Goal: Task Accomplishment & Management: Use online tool/utility

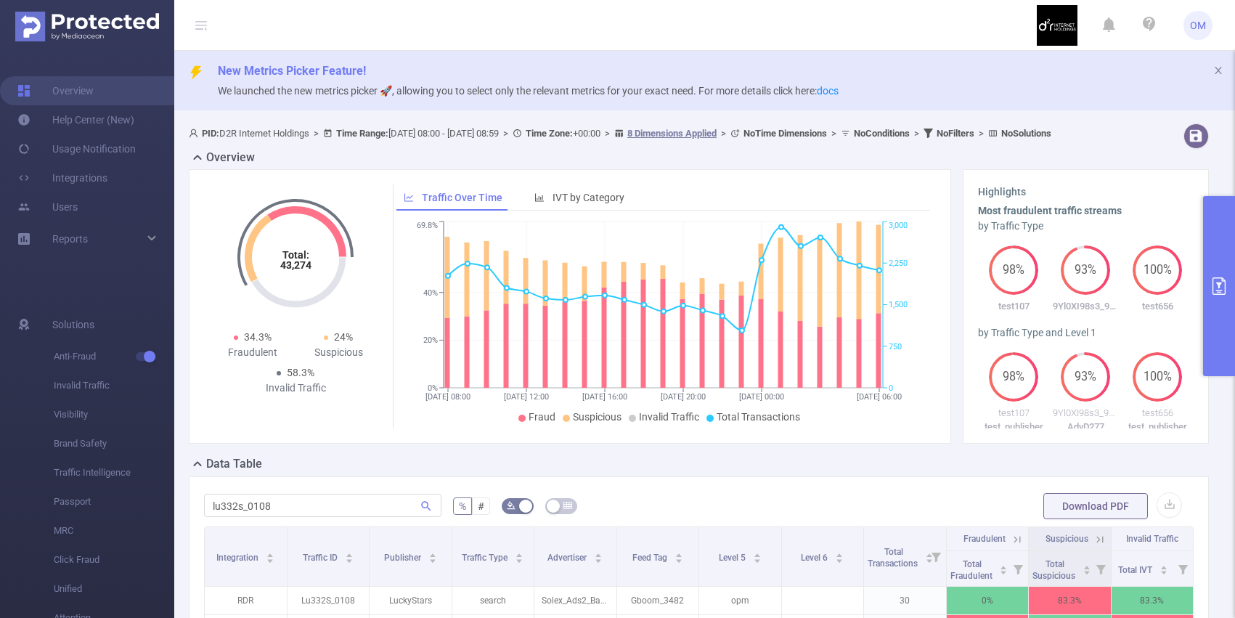
scroll to position [197, 0]
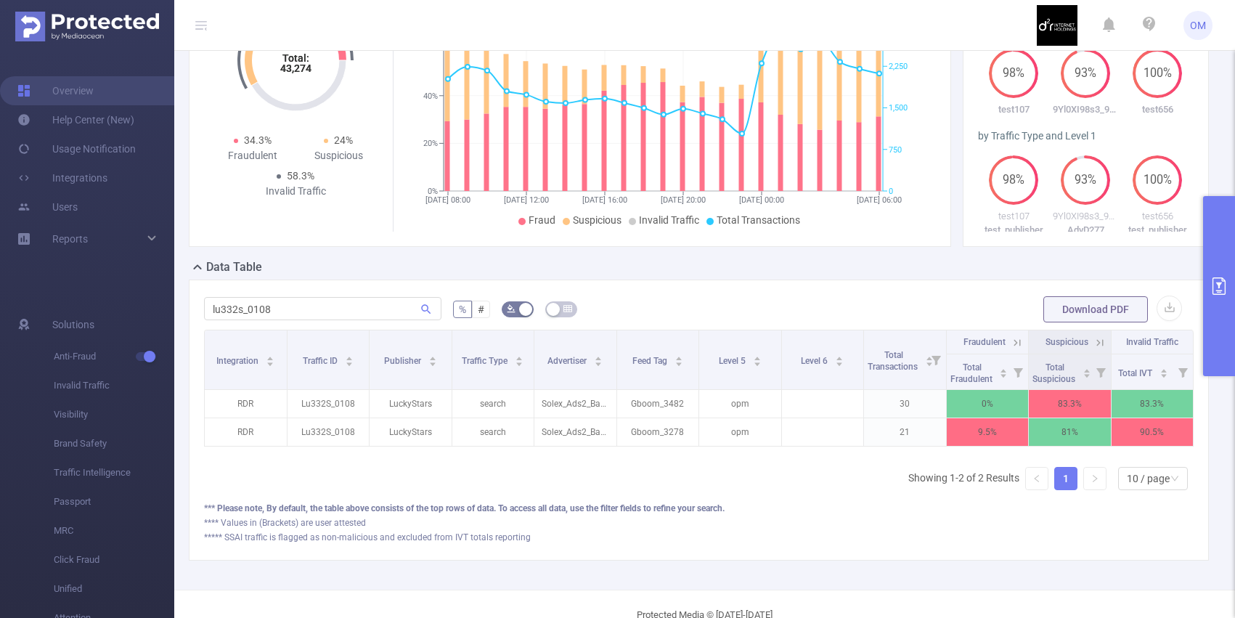
click at [1219, 213] on button "primary" at bounding box center [1219, 286] width 32 height 180
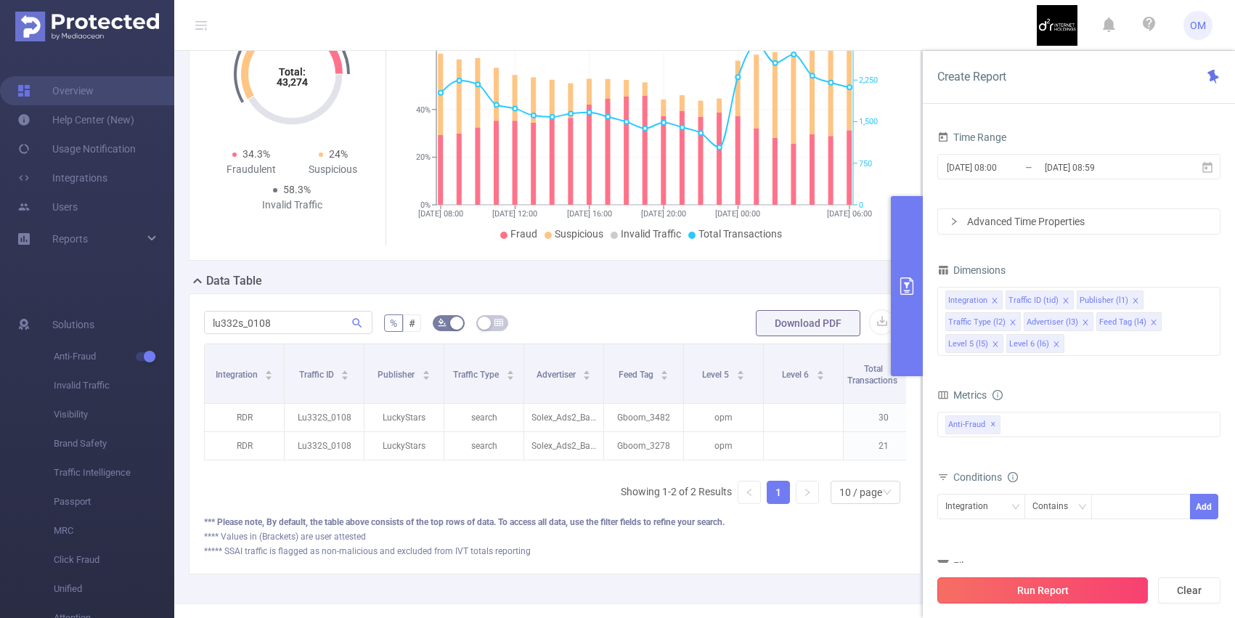
click at [1026, 586] on button "Run Report" at bounding box center [1042, 590] width 210 height 26
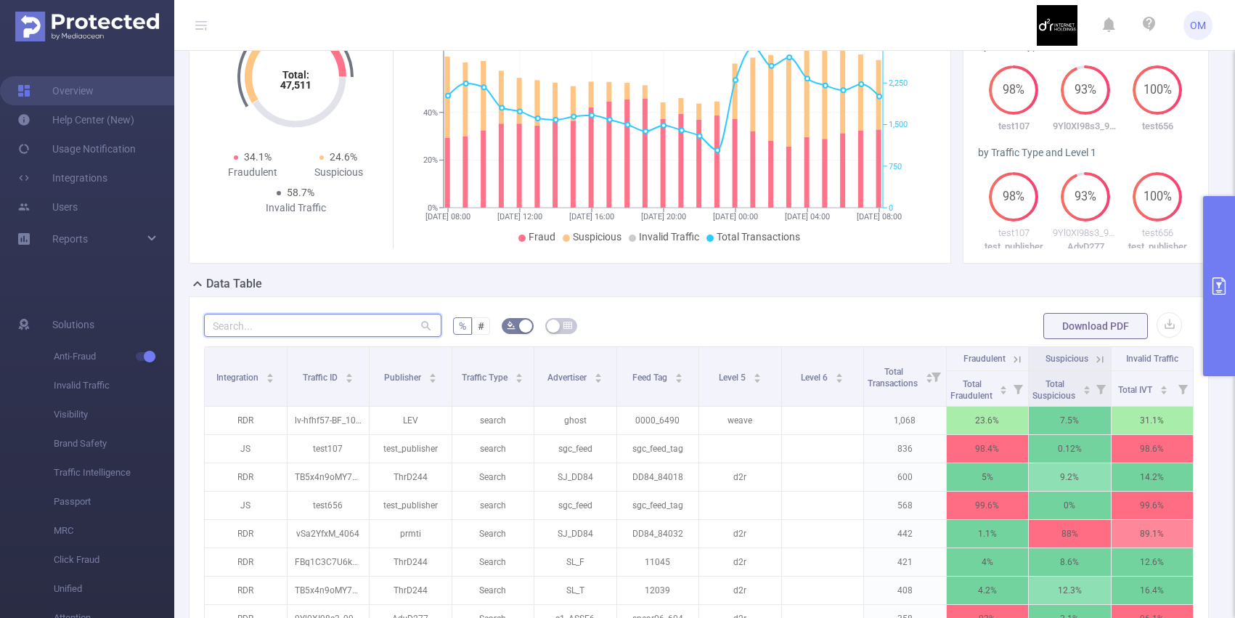
click at [278, 337] on input "text" at bounding box center [322, 325] width 237 height 23
paste input "s1122l_5334"
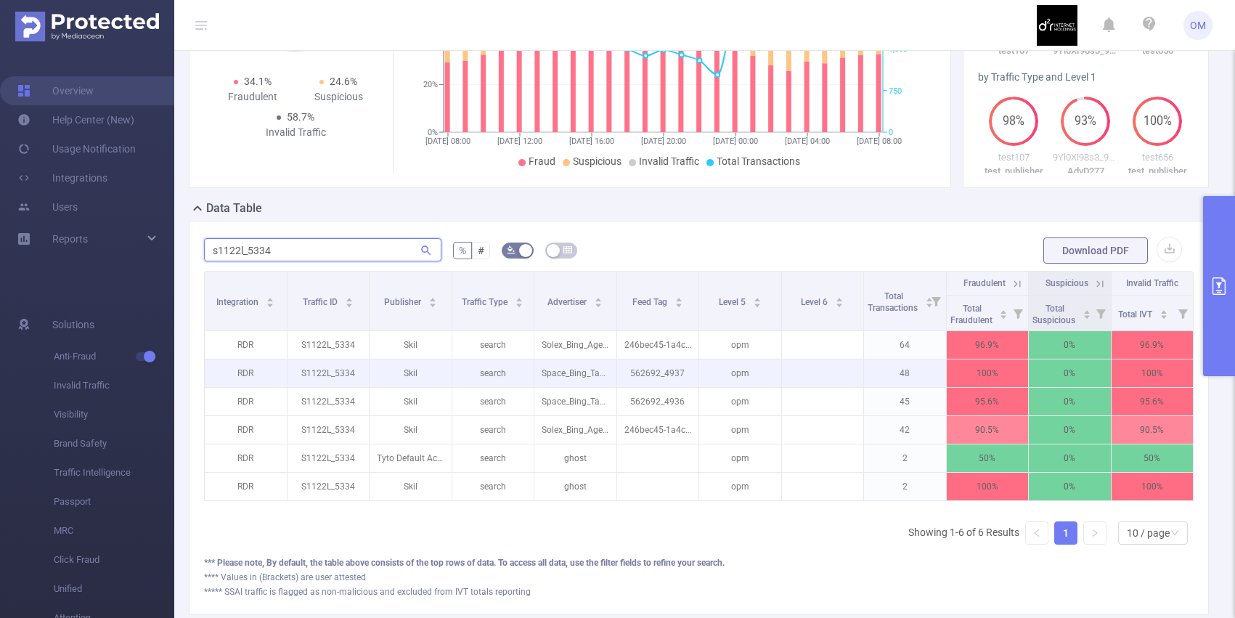
scroll to position [0, 3]
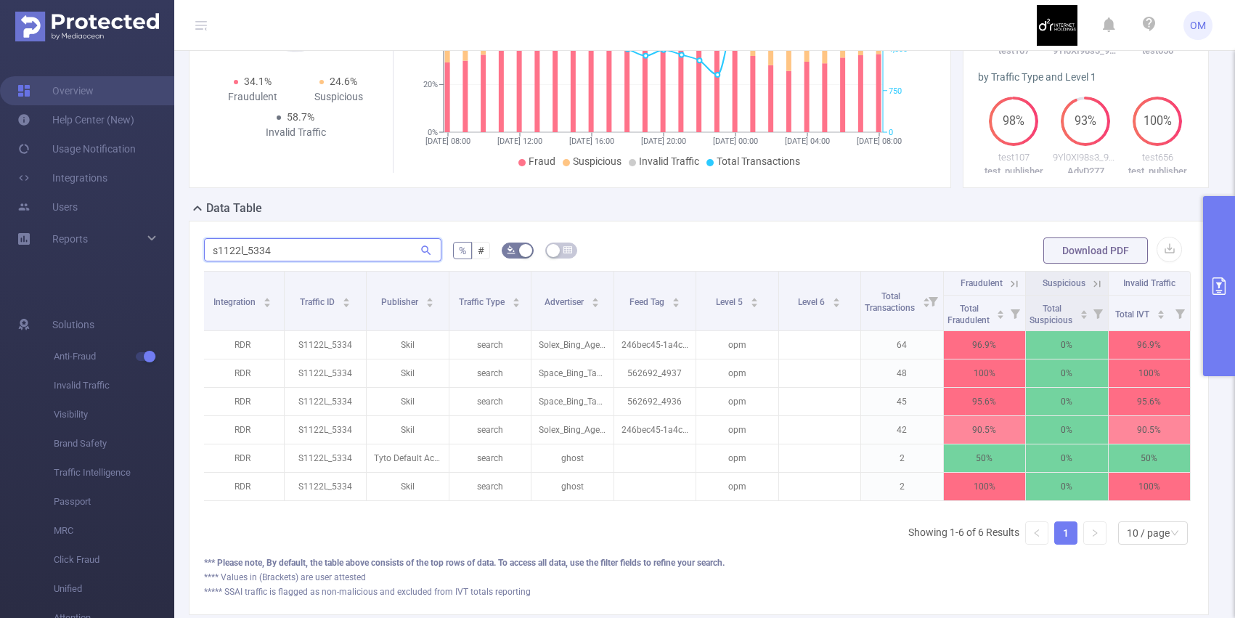
paste input "m081x_0102"
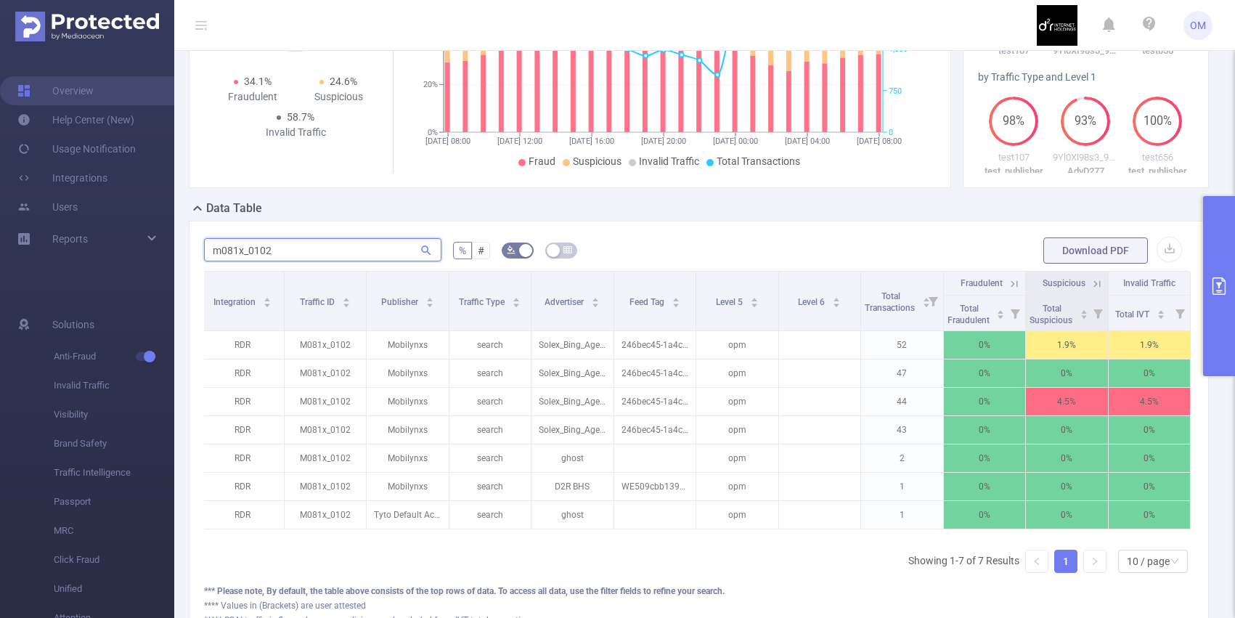
paste input "i70nck_1014"
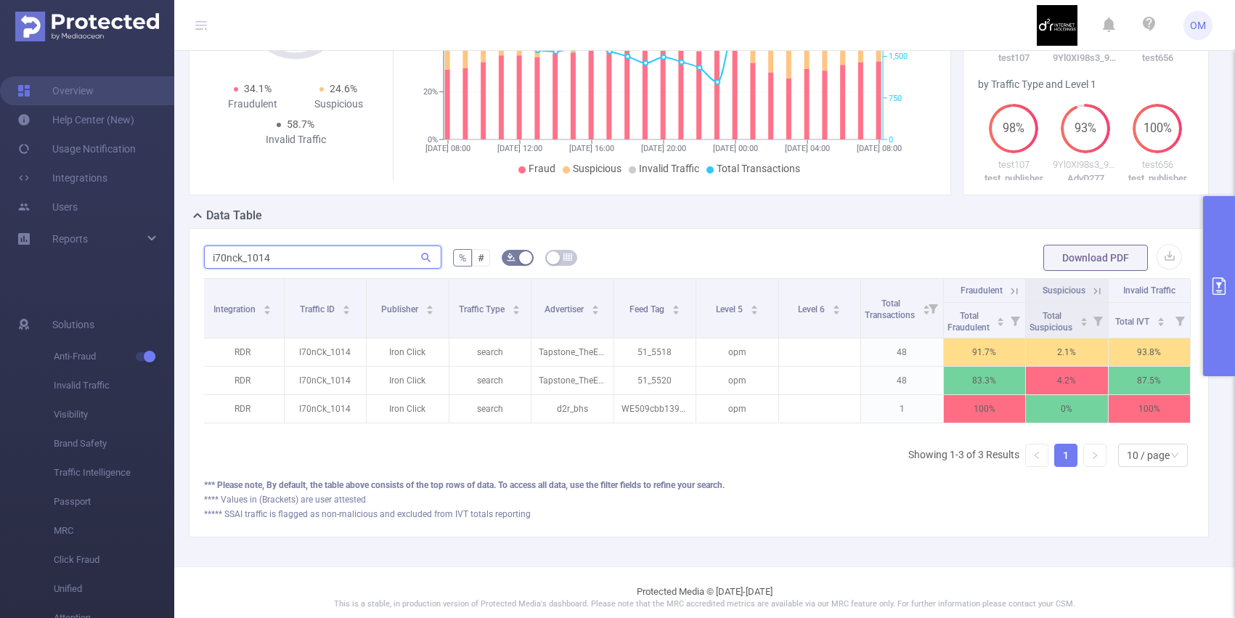
scroll to position [257, 0]
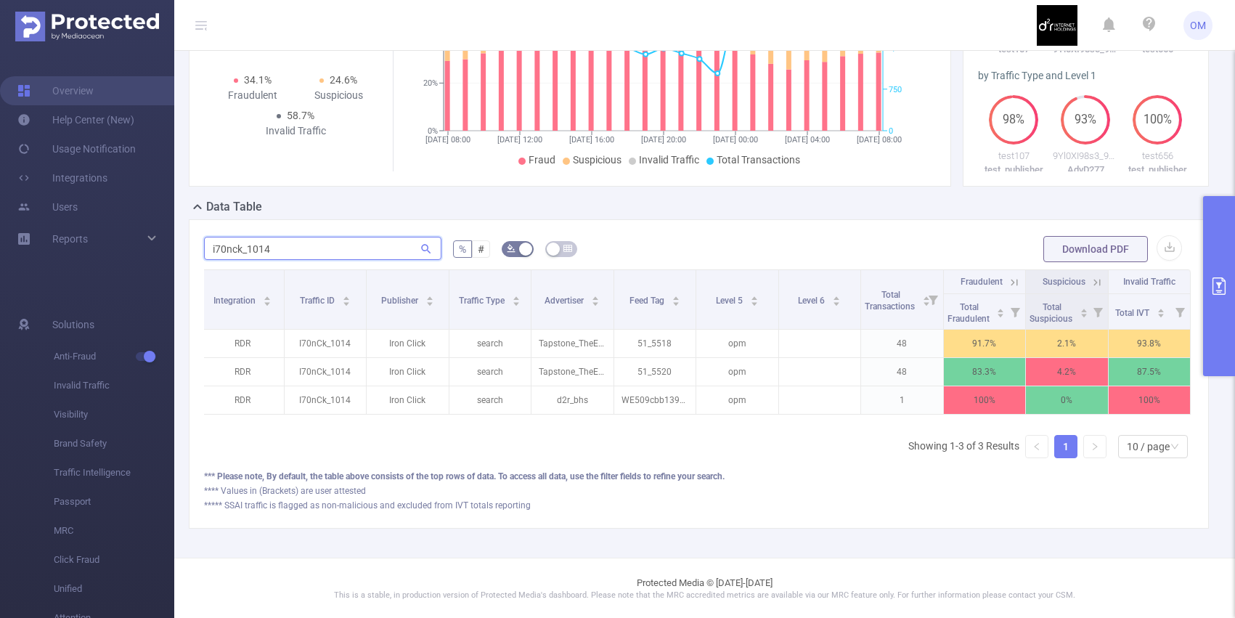
paste input "aden2s87_0560"
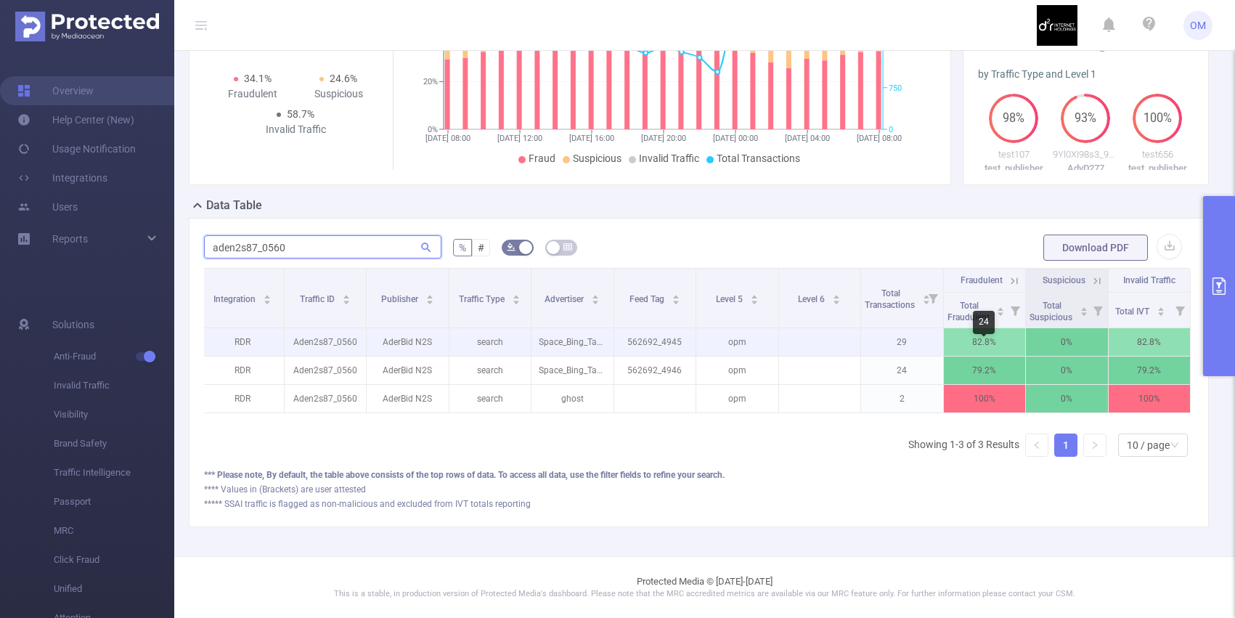
scroll to position [258, 0]
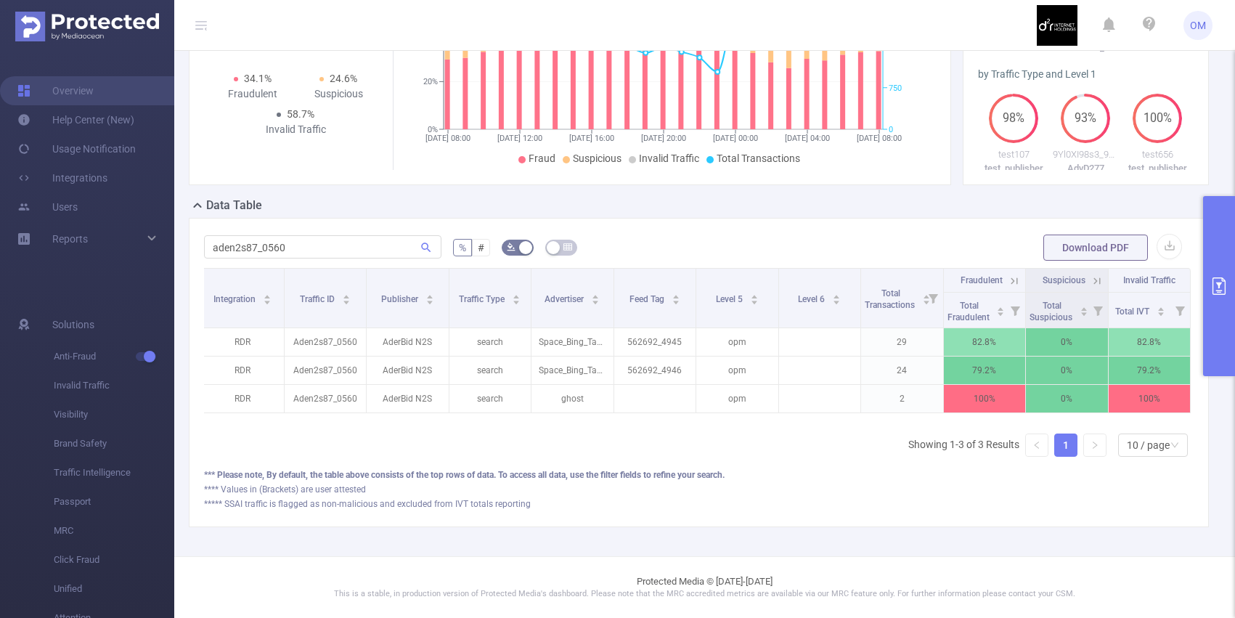
click at [1014, 287] on icon at bounding box center [1013, 280] width 13 height 13
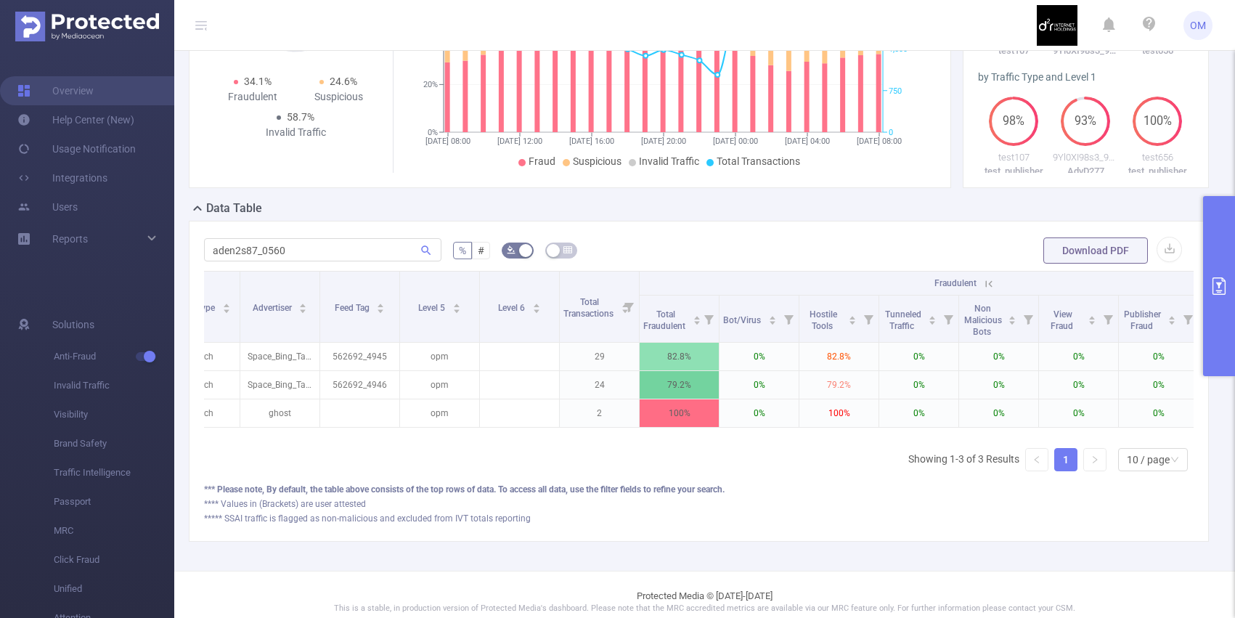
scroll to position [0, 431]
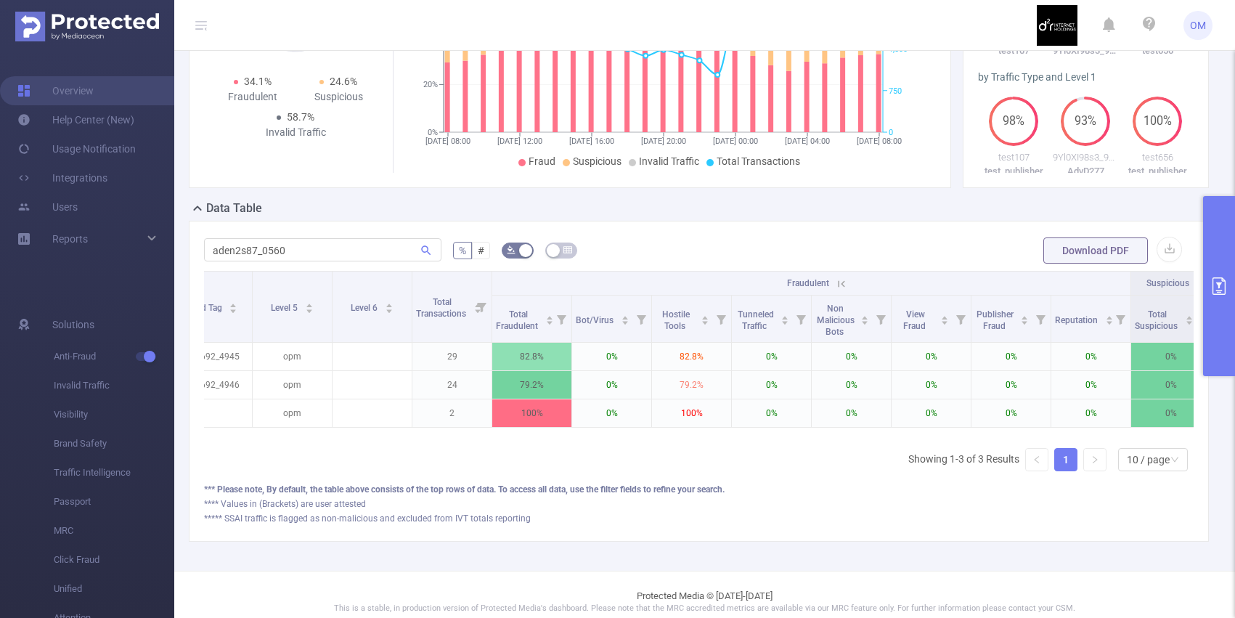
click at [839, 290] on icon at bounding box center [841, 283] width 13 height 13
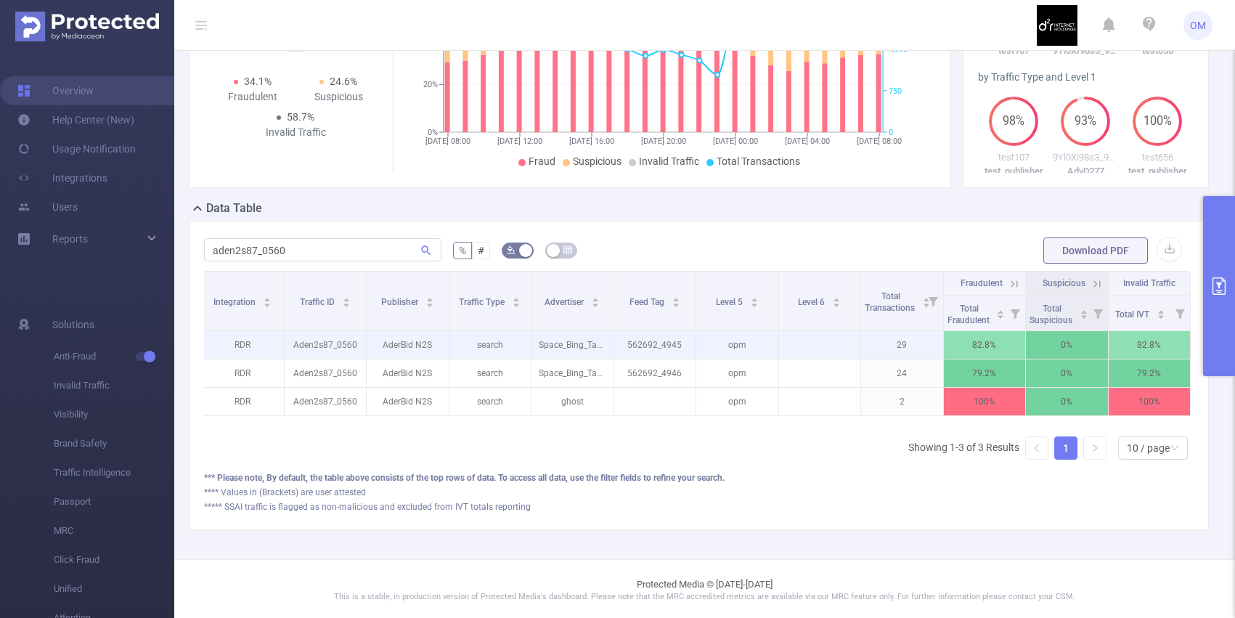
scroll to position [0, 0]
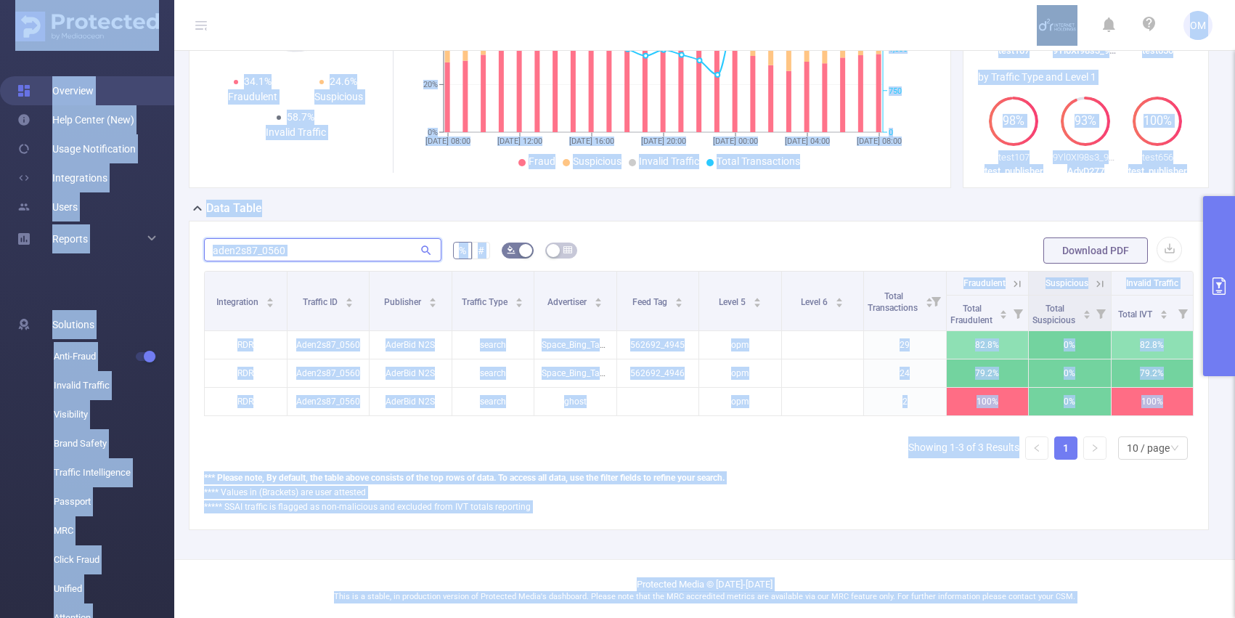
click at [306, 261] on input "aden2s87_0560" at bounding box center [322, 249] width 237 height 23
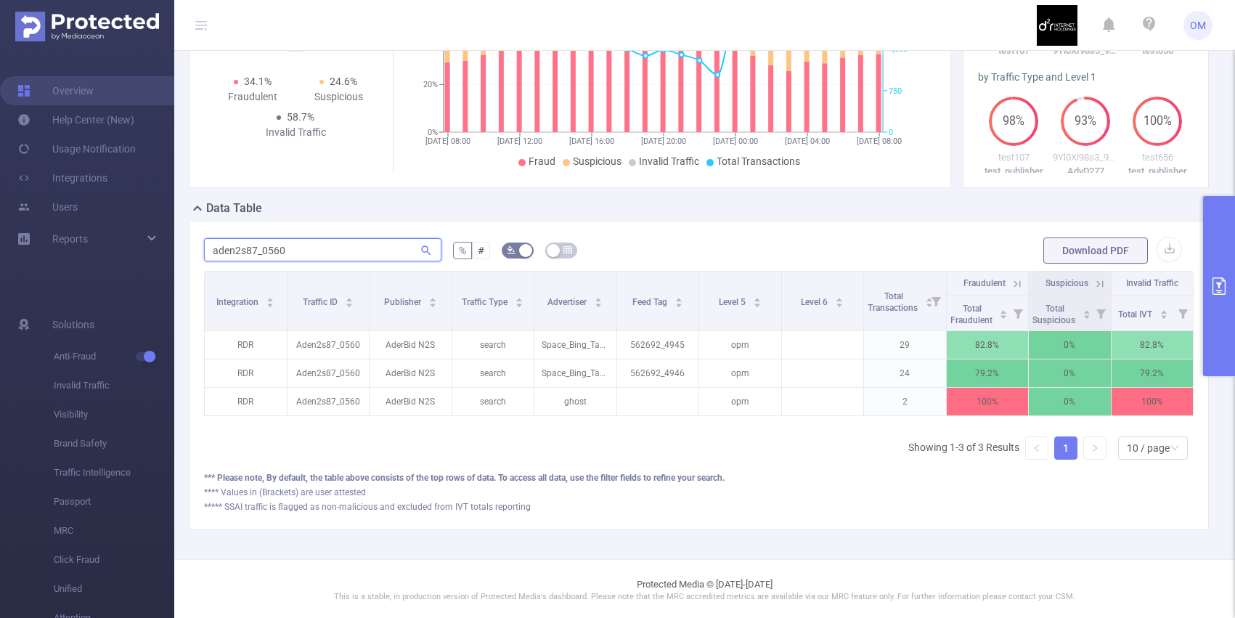
paste input "m081x_0087"
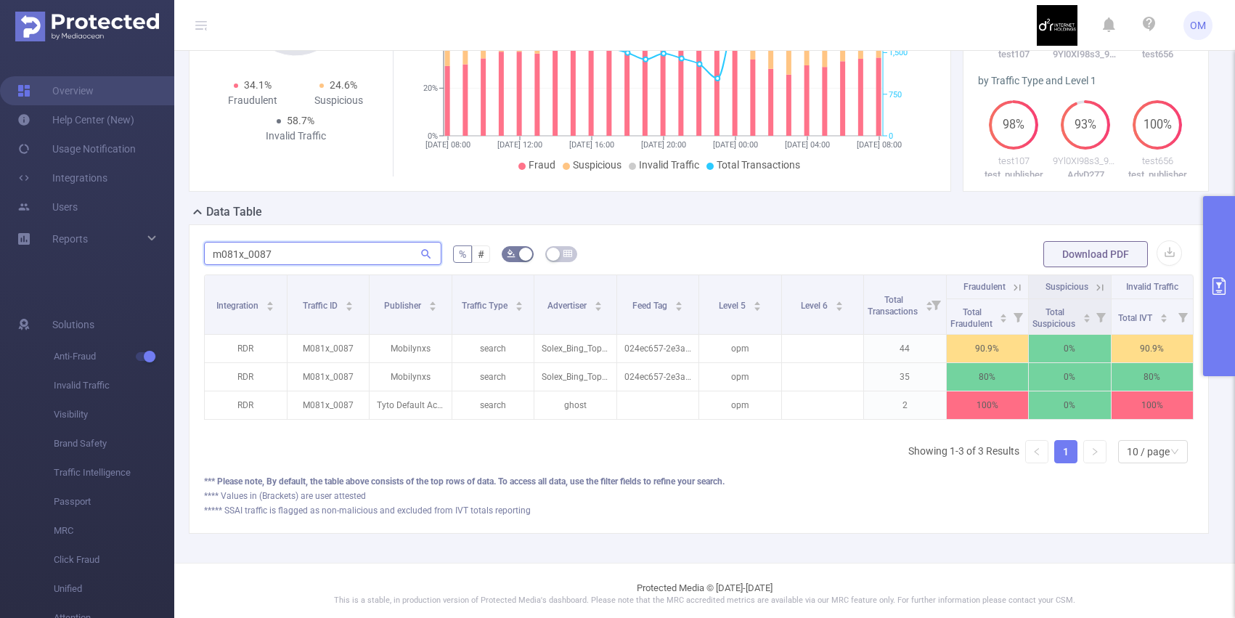
paste input "lu332s_0125"
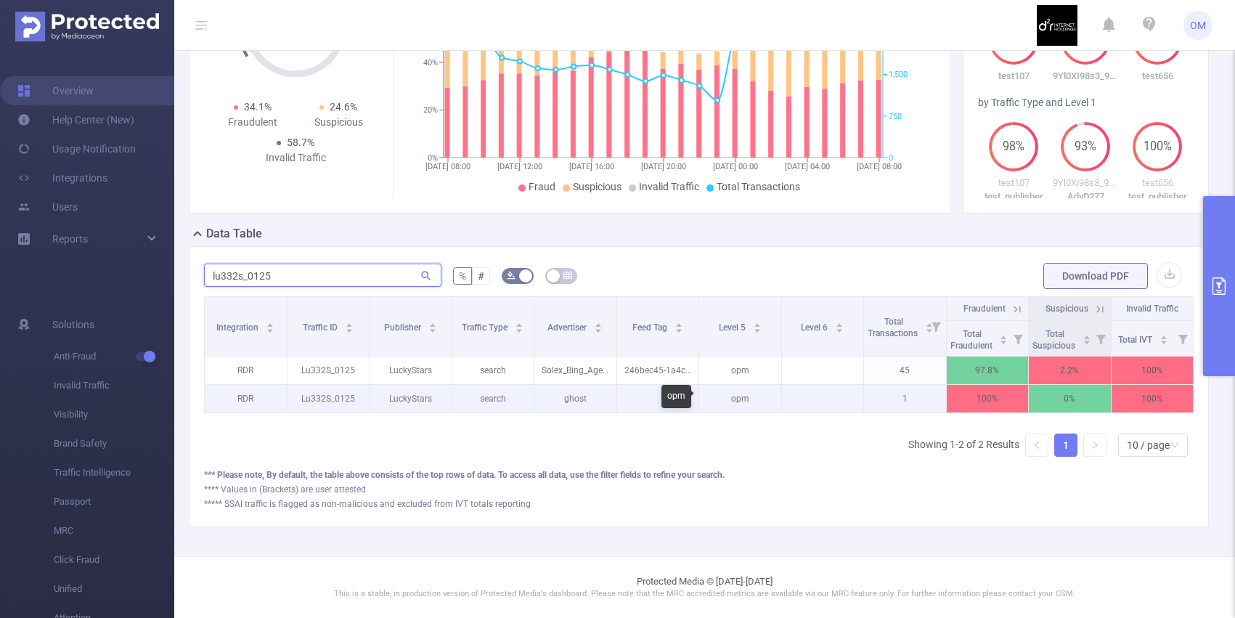
scroll to position [0, 3]
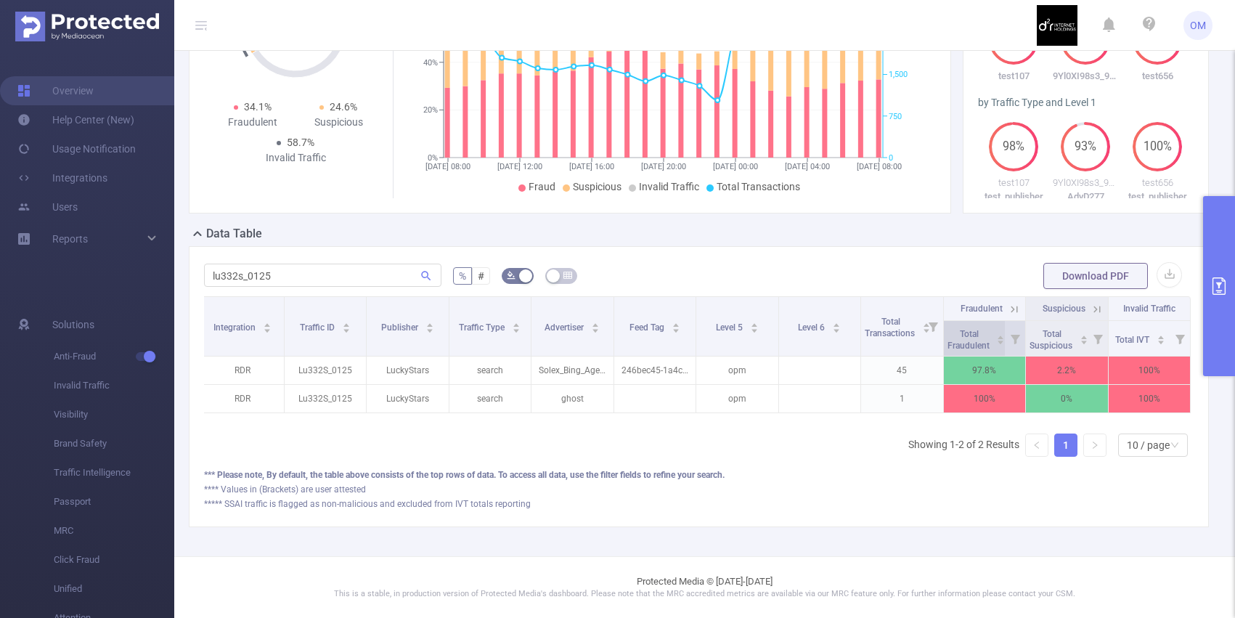
click at [973, 335] on span "Total Fraudulent" at bounding box center [969, 340] width 44 height 22
click at [1015, 311] on icon at bounding box center [1013, 309] width 13 height 13
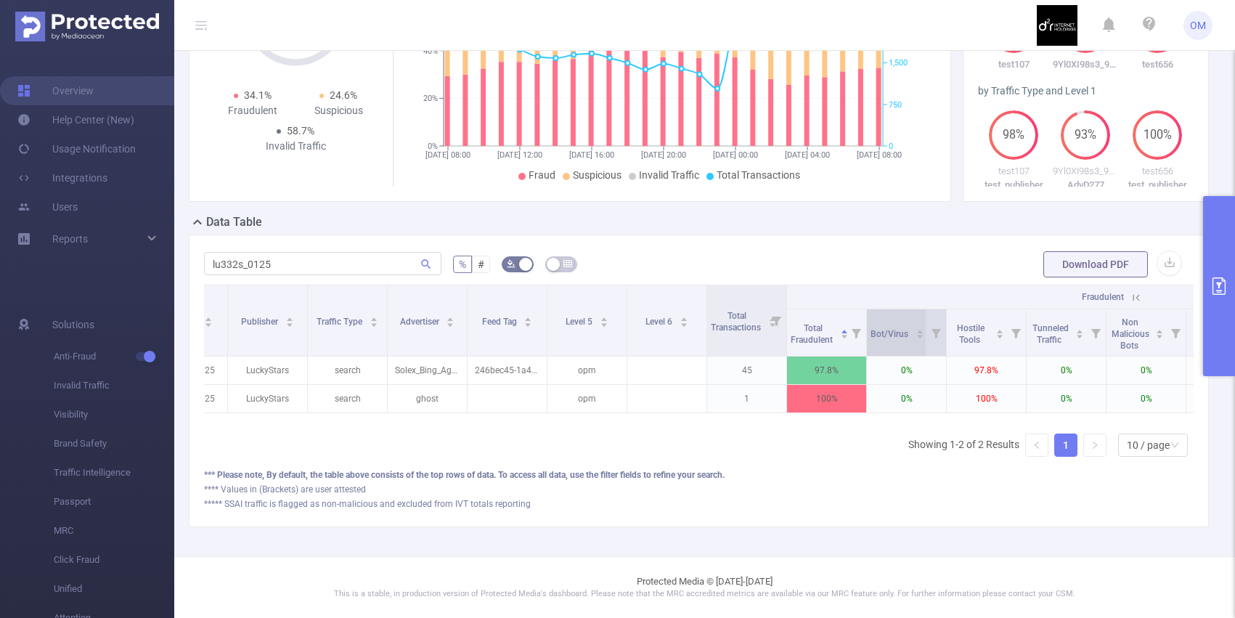
scroll to position [0, 163]
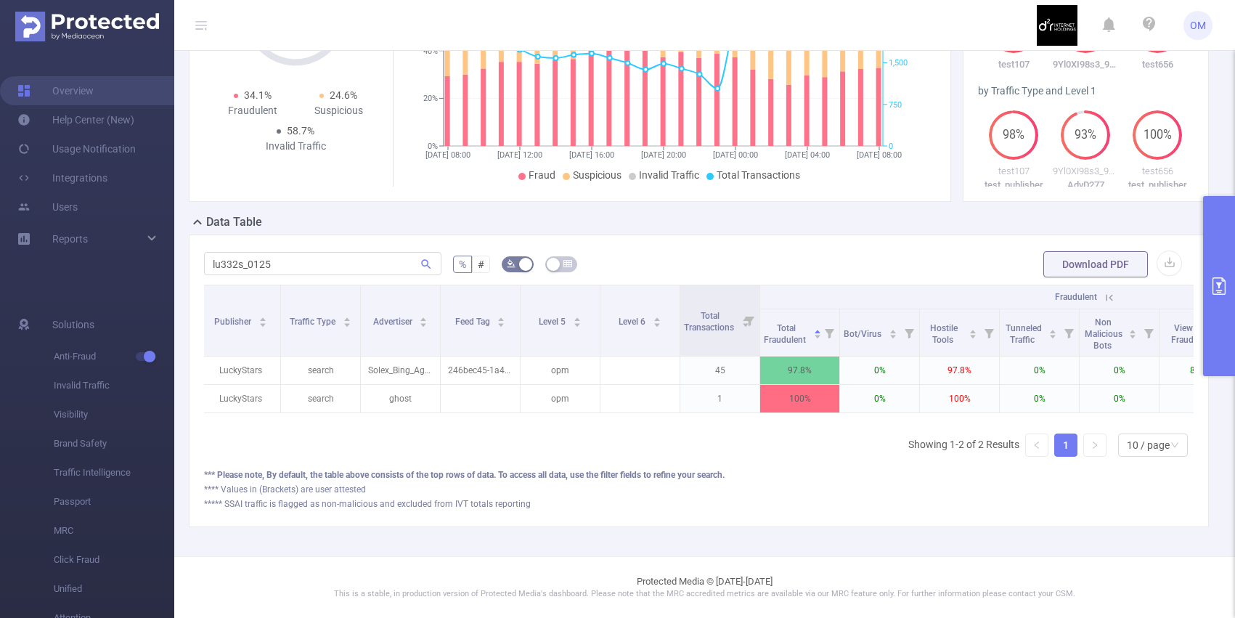
click at [1113, 304] on icon at bounding box center [1108, 297] width 13 height 13
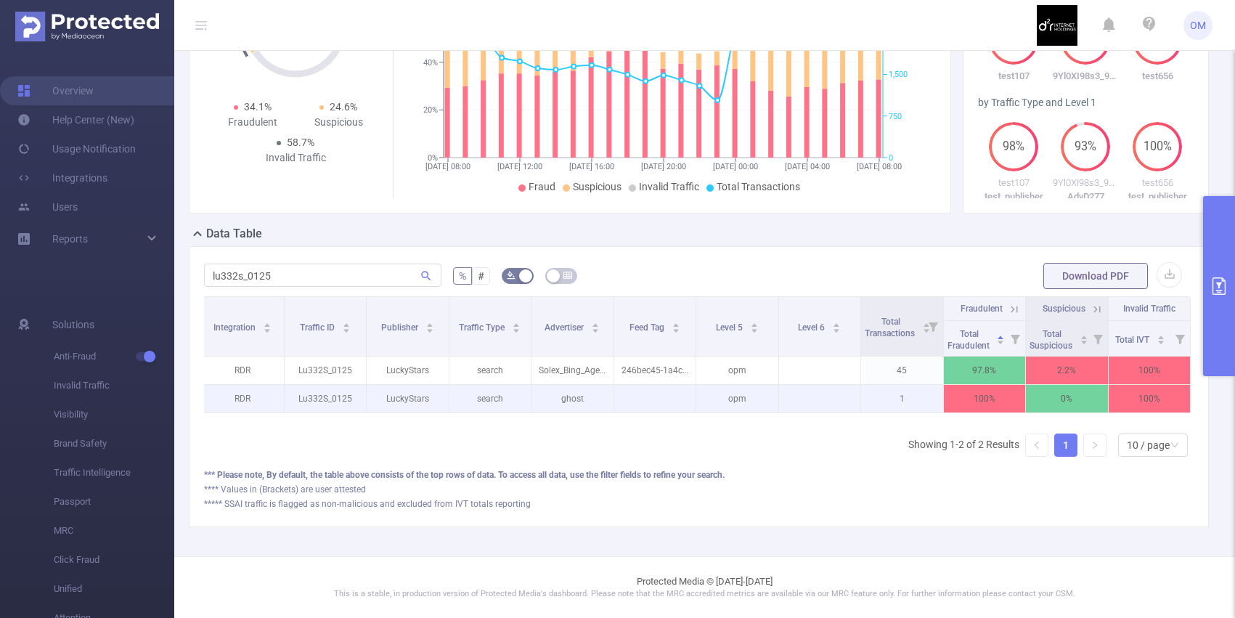
scroll to position [0, 0]
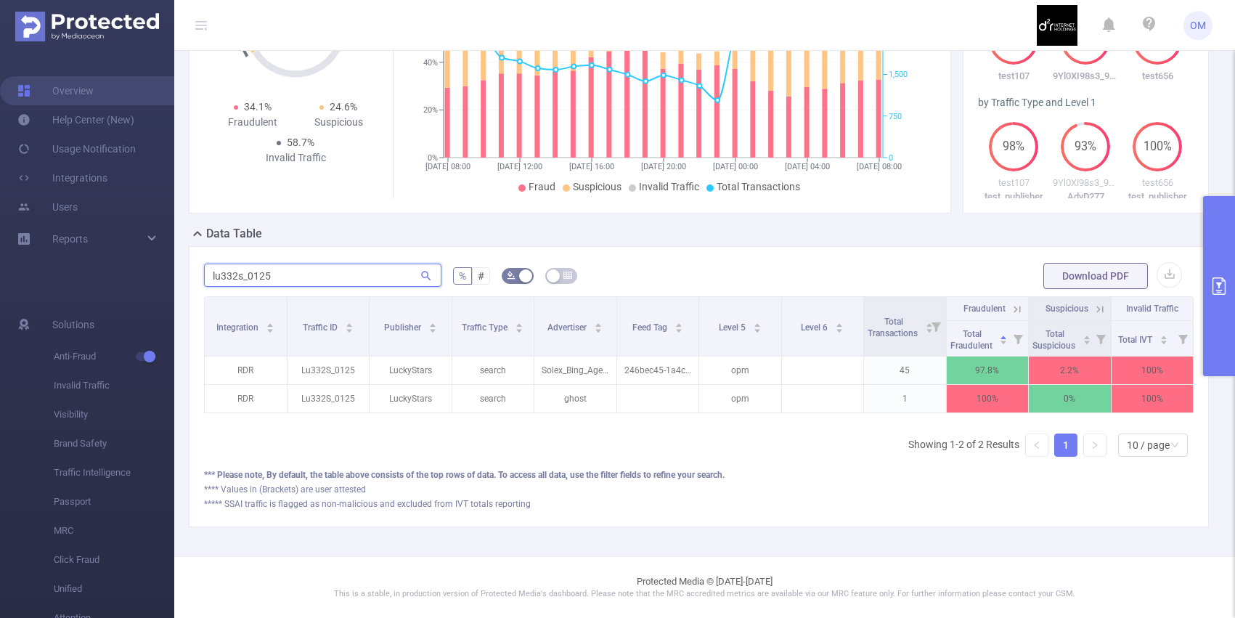
click at [285, 278] on input "lu332s_0125" at bounding box center [322, 274] width 237 height 23
paste input "aden2s87_0566"
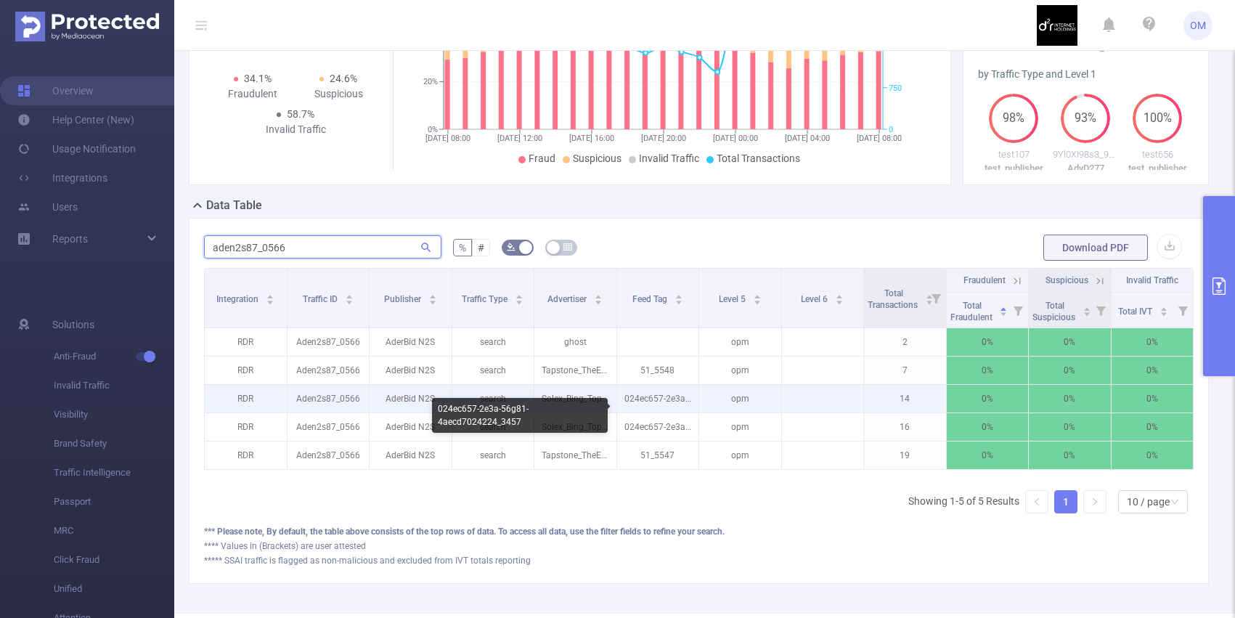
scroll to position [0, 3]
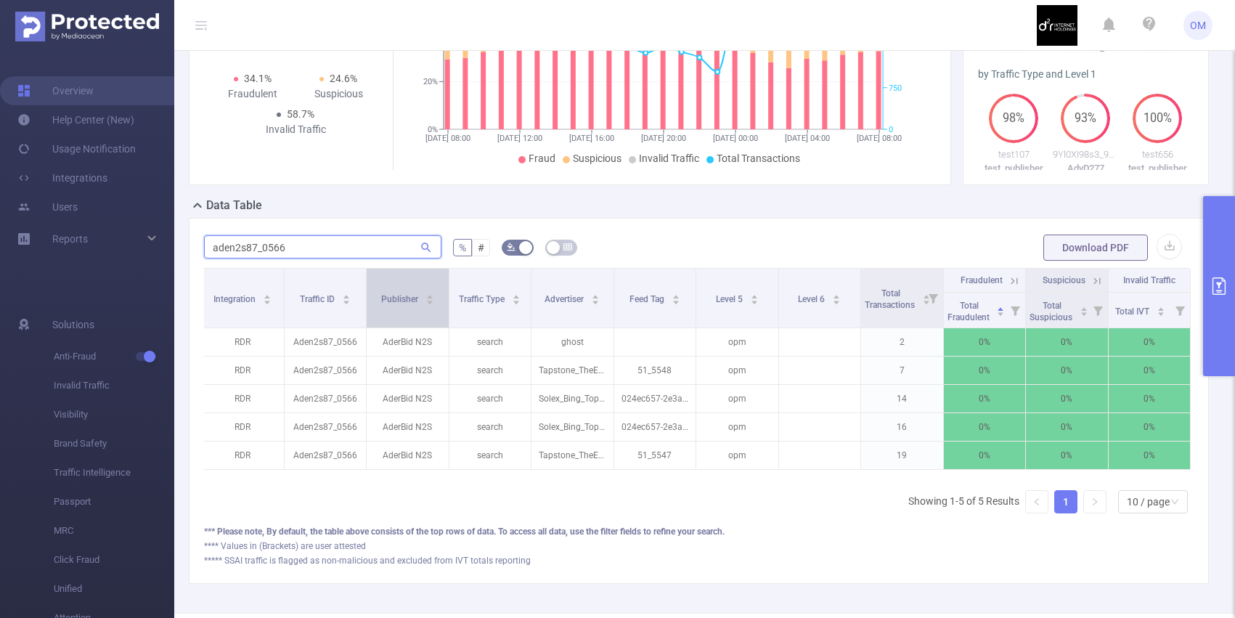
paste input "t7a55k_0107"
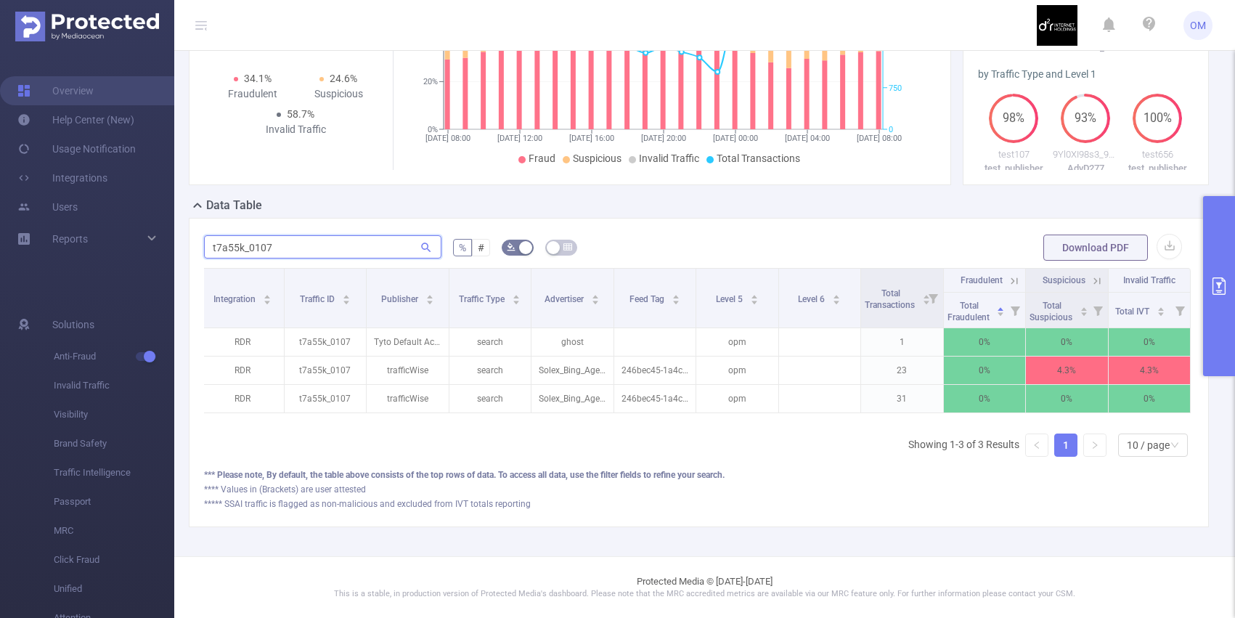
click at [343, 252] on input "t7a55k_0107" at bounding box center [322, 246] width 237 height 23
paste input "x3432er_0088"
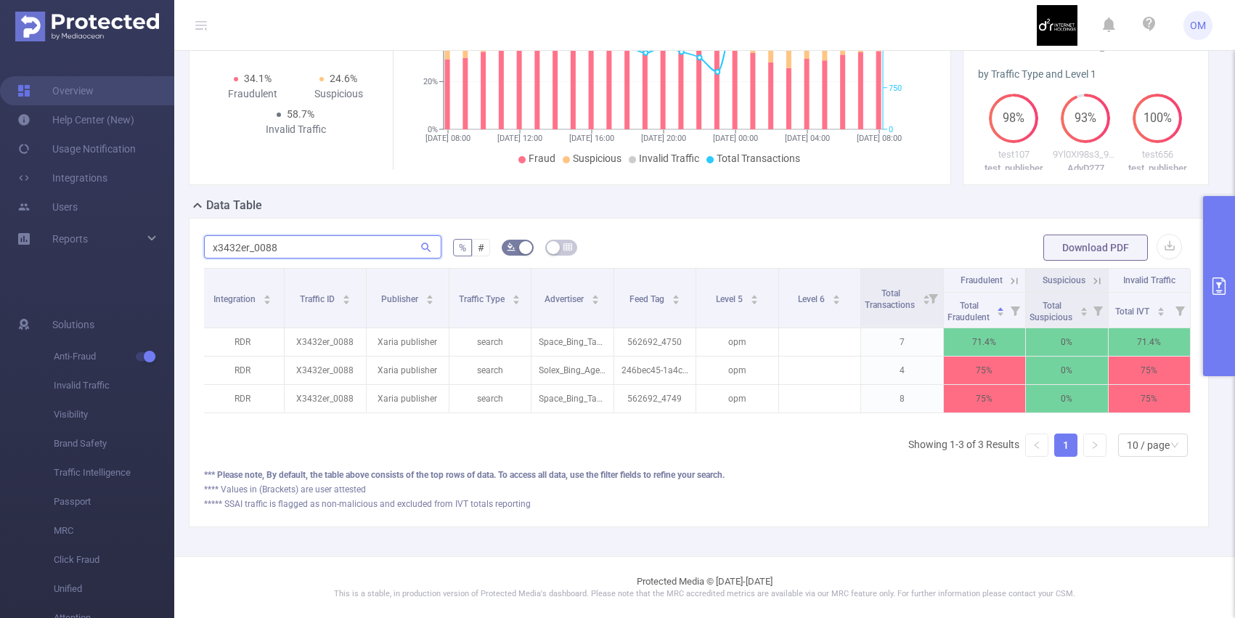
click at [275, 258] on input "x3432er_0088" at bounding box center [322, 246] width 237 height 23
paste input "er2332w_0227"
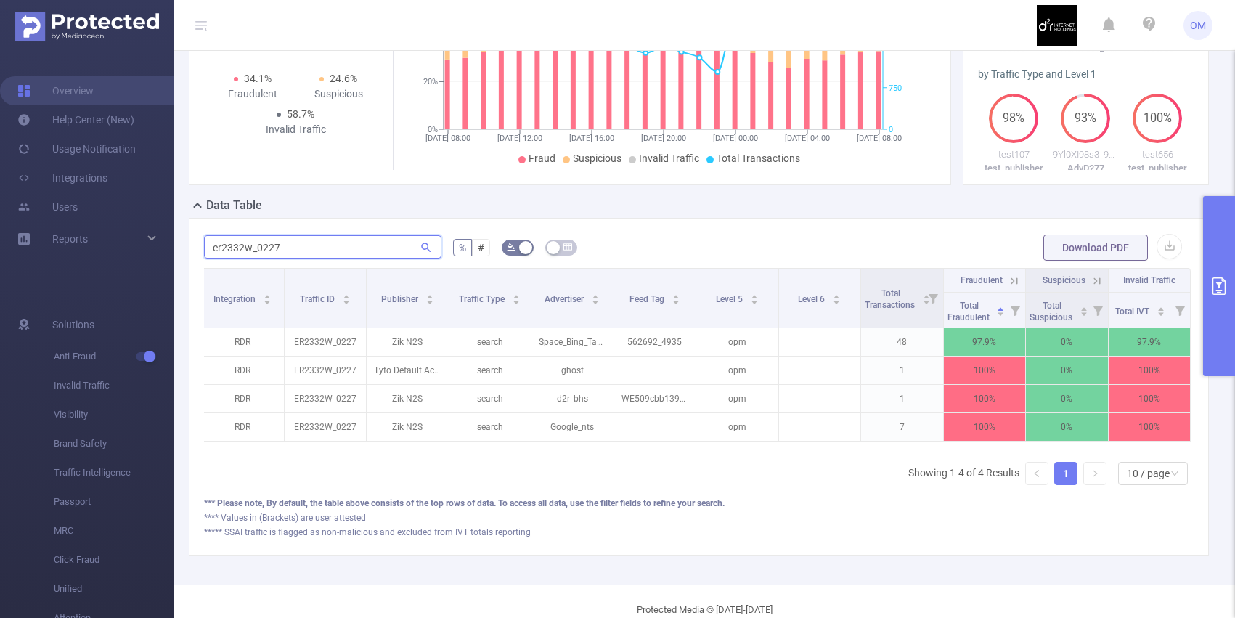
paste input "aden2s87_0565"
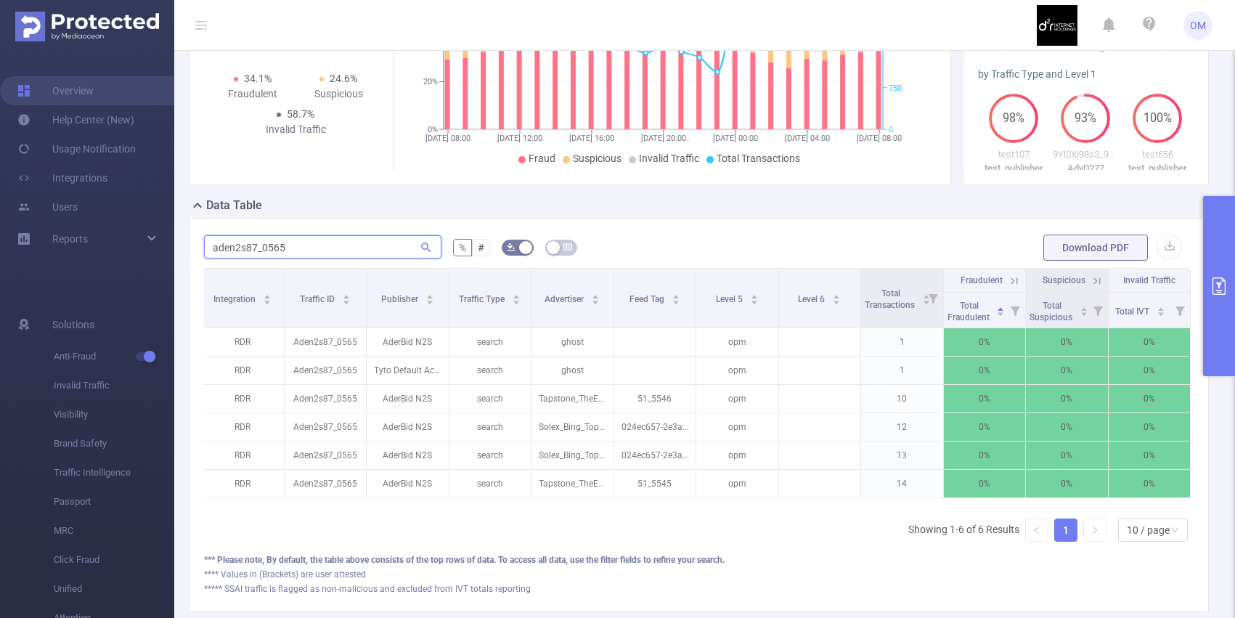
type input "aden2s87_0565"
